Goal: Information Seeking & Learning: Learn about a topic

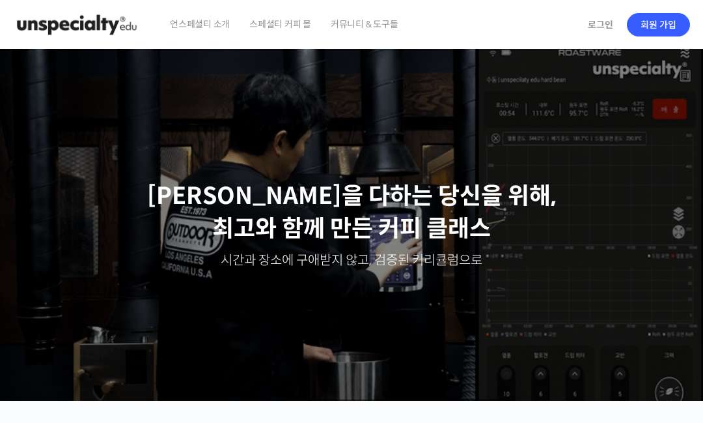
click at [600, 26] on link "로그인" at bounding box center [600, 25] width 41 height 30
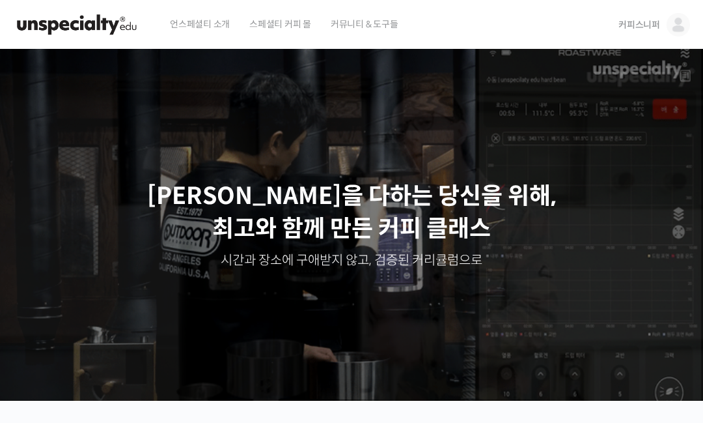
click at [654, 19] on span "커피스니퍼" at bounding box center [640, 25] width 42 height 12
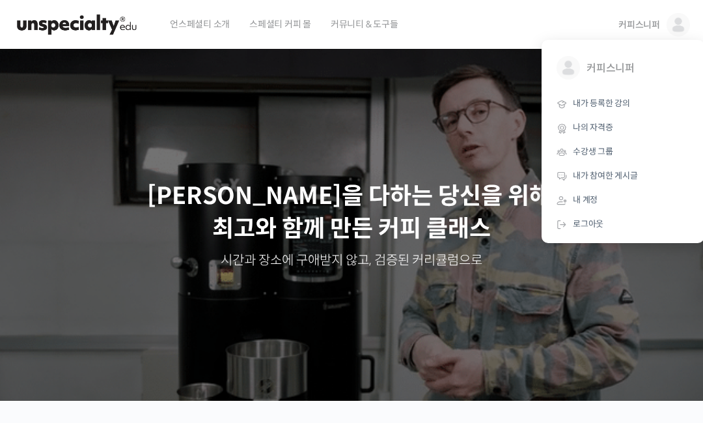
click at [618, 104] on span "내가 등록한 강의" at bounding box center [601, 103] width 57 height 11
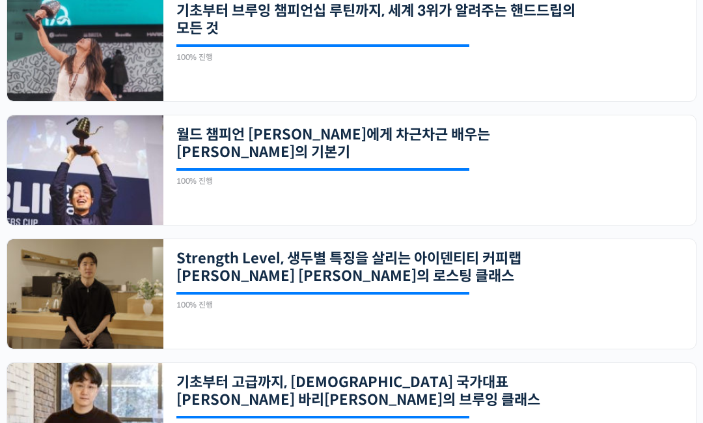
scroll to position [466, 0]
click at [475, 138] on link "월드 챔피언 [PERSON_NAME]에게 차근차근 배우는 [PERSON_NAME]의 기본기" at bounding box center [378, 144] width 405 height 36
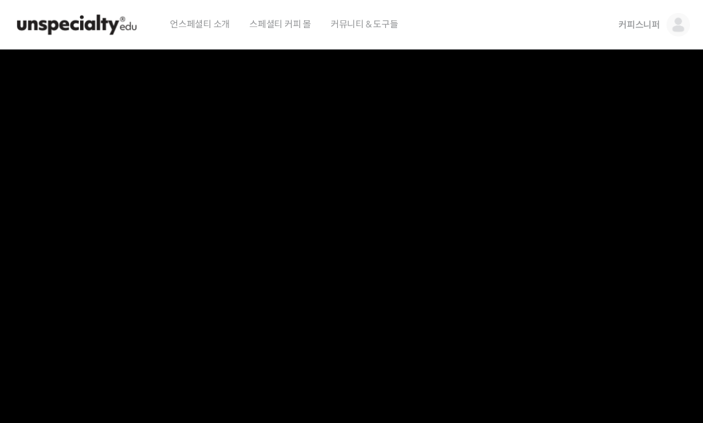
scroll to position [193, 0]
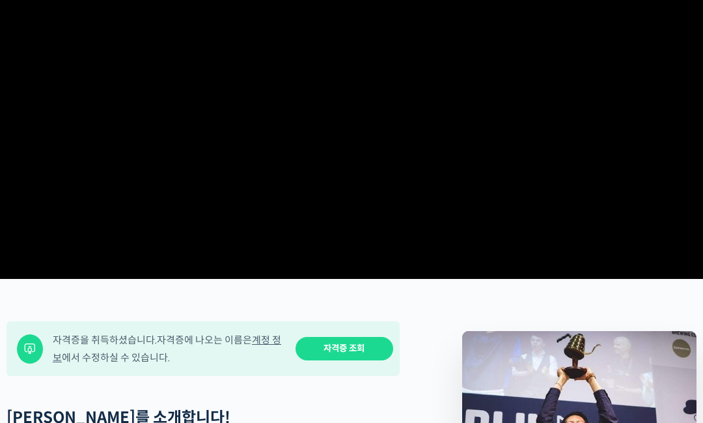
click at [403, 109] on video at bounding box center [351, 65] width 703 height 417
click at [405, 100] on video at bounding box center [351, 65] width 703 height 417
click at [341, 105] on video at bounding box center [351, 65] width 703 height 417
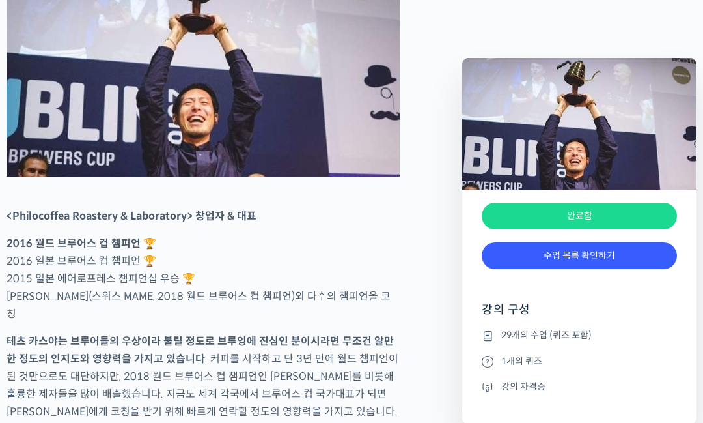
scroll to position [684, 0]
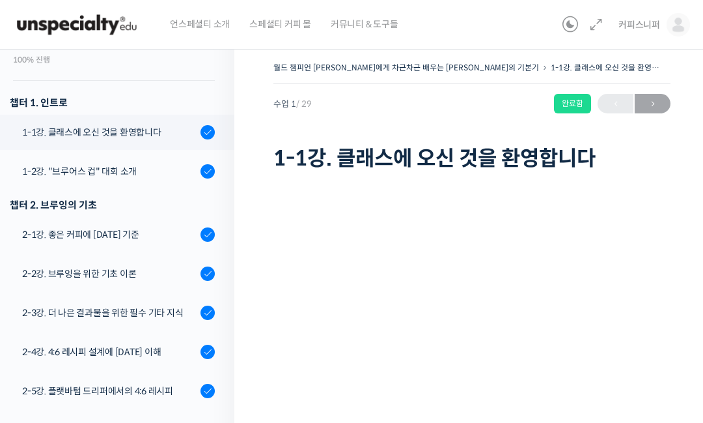
click at [138, 164] on div "1-2강. "브루어스 컵" 대회 소개" at bounding box center [109, 171] width 175 height 14
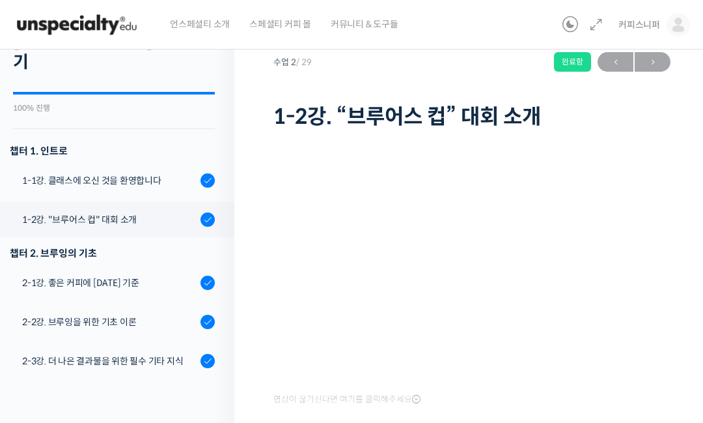
scroll to position [76, 0]
click at [152, 264] on link "2-1강. 좋은 커피에 [DATE] 기준" at bounding box center [113, 281] width 241 height 35
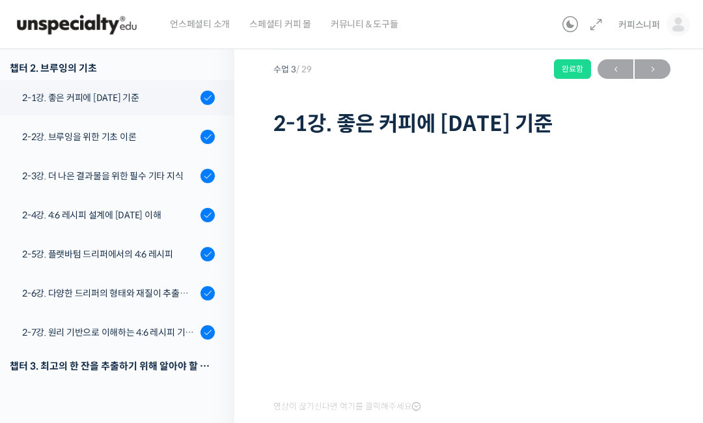
scroll to position [36, 0]
